Goal: Information Seeking & Learning: Learn about a topic

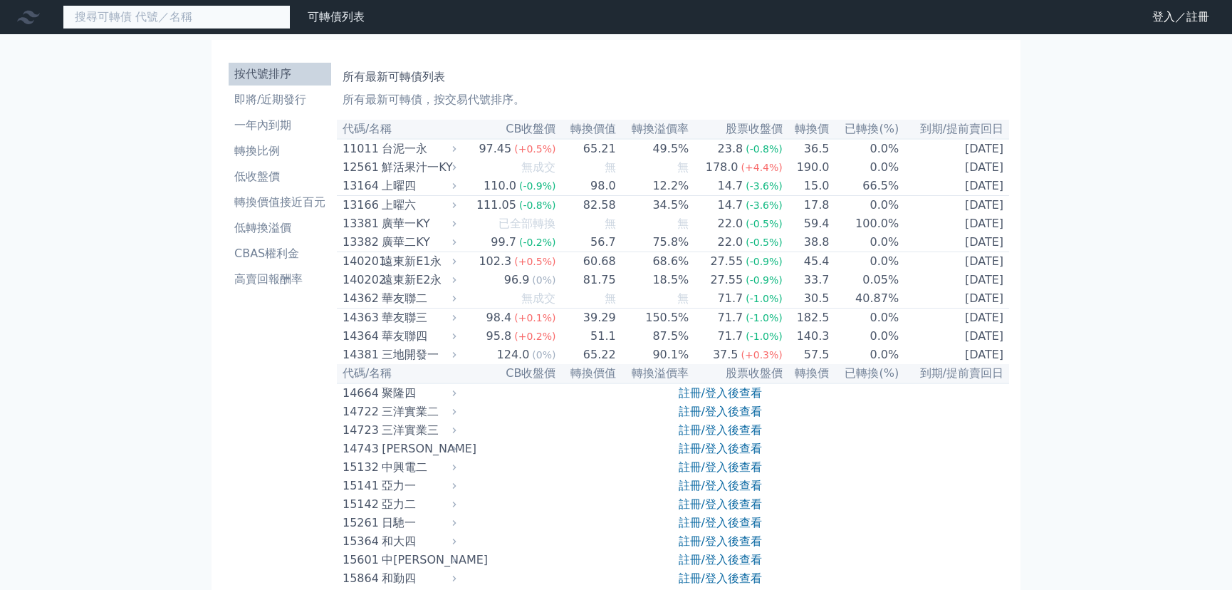
click at [130, 24] on input at bounding box center [177, 17] width 228 height 24
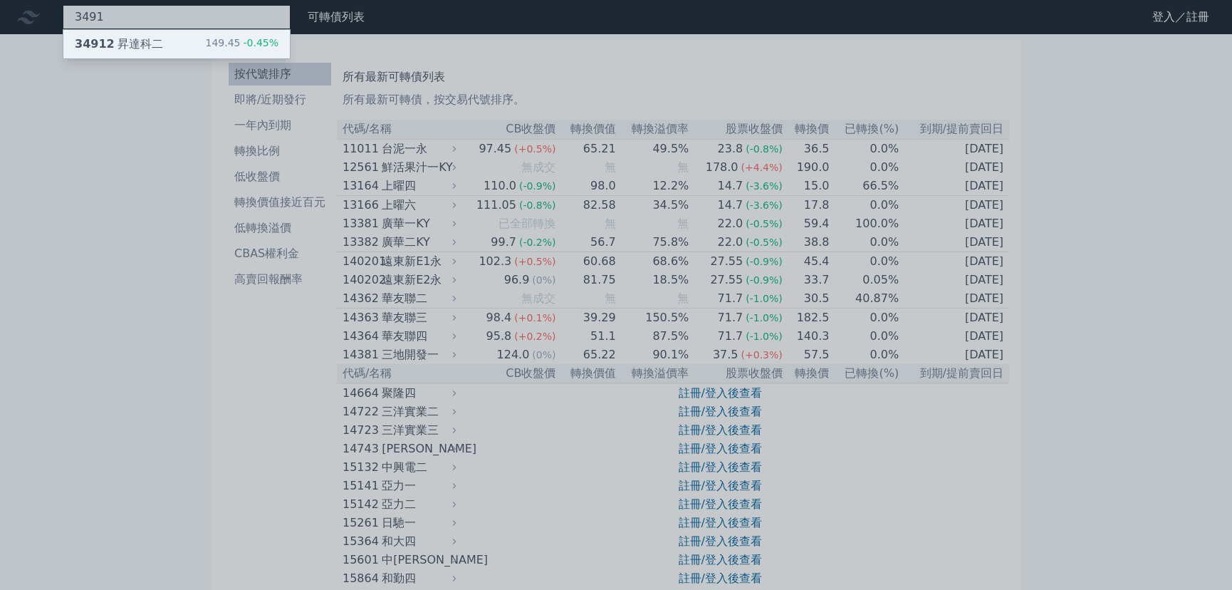
type input "3491"
click at [134, 55] on div "34912 昇達科二 149.45 -0.45%" at bounding box center [176, 44] width 226 height 28
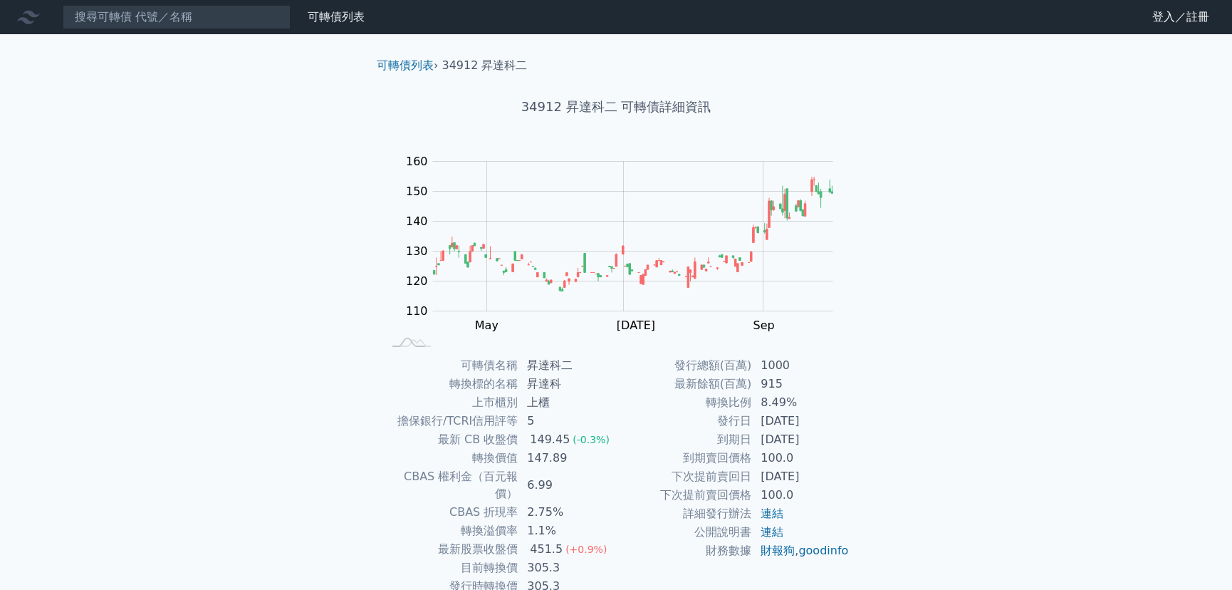
scroll to position [69, 0]
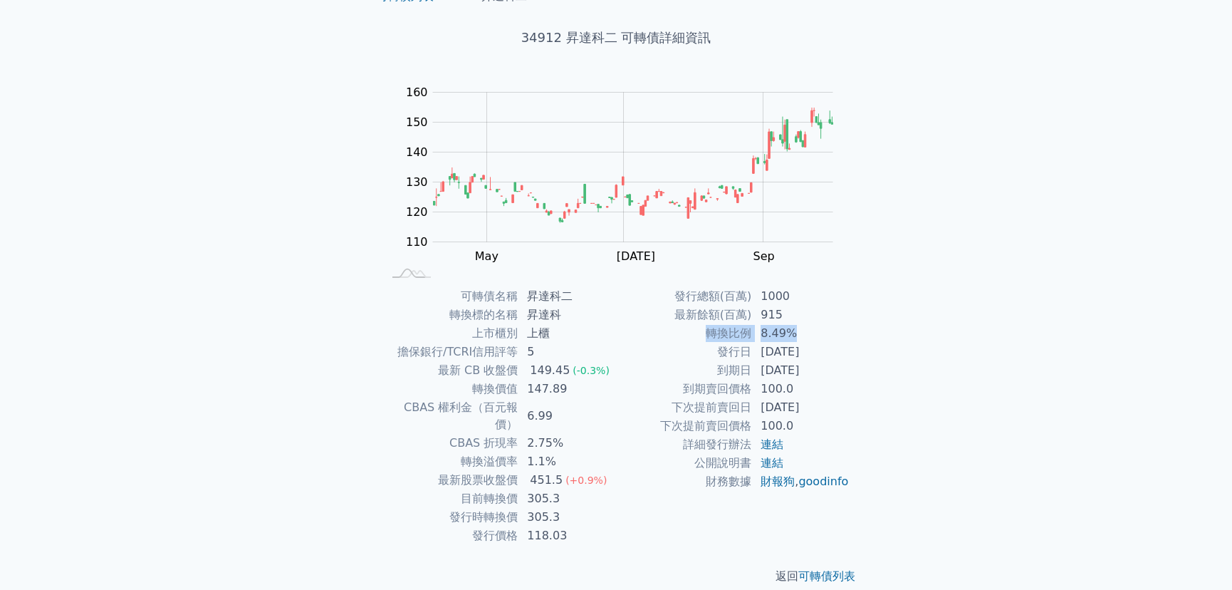
drag, startPoint x: 710, startPoint y: 327, endPoint x: 813, endPoint y: 333, distance: 102.8
click at [813, 333] on tr "轉換比例 8.49%" at bounding box center [733, 333] width 234 height 19
click at [813, 333] on td "8.49%" at bounding box center [801, 333] width 98 height 19
drag, startPoint x: 796, startPoint y: 327, endPoint x: 712, endPoint y: 325, distance: 83.3
click at [712, 325] on tr "轉換比例 8.49%" at bounding box center [733, 333] width 234 height 19
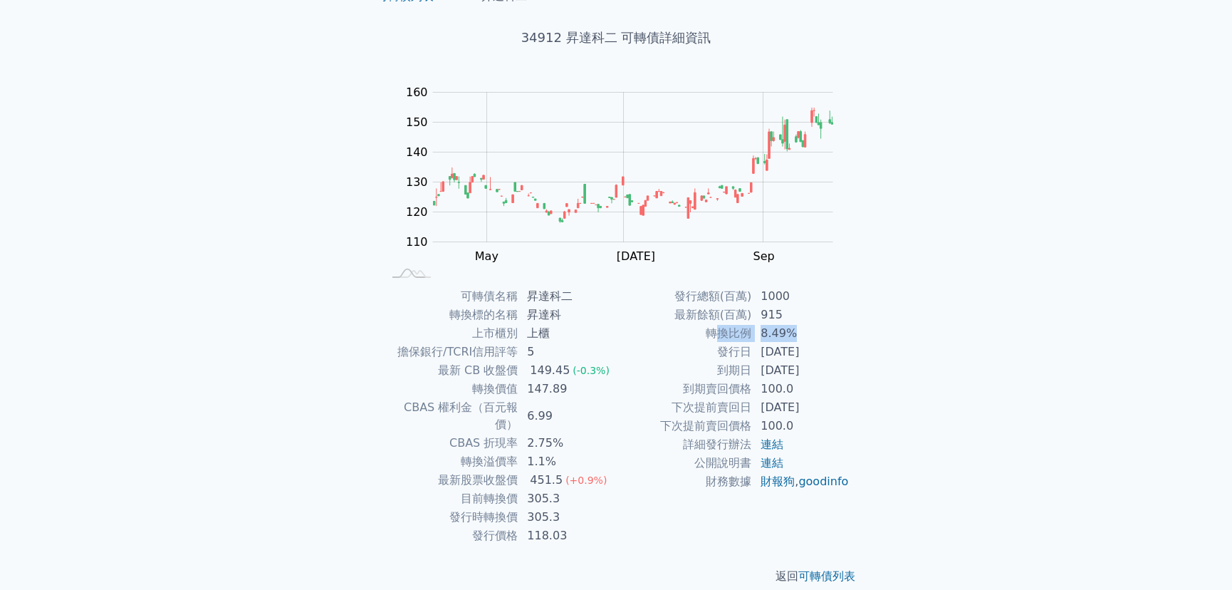
click at [712, 325] on td "轉換比例" at bounding box center [684, 333] width 136 height 19
